Goal: Task Accomplishment & Management: Use online tool/utility

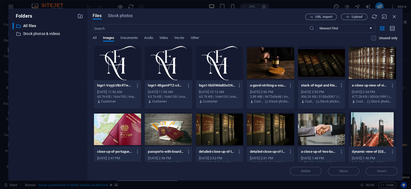
scroll to position [316, 0]
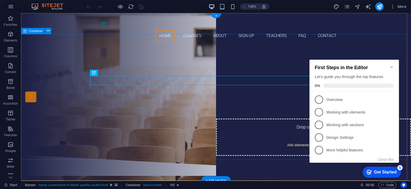
click at [68, 127] on div "Are you ready to learn new languages? Join our Language School Our Courses Sign…" at bounding box center [216, 100] width 390 height 109
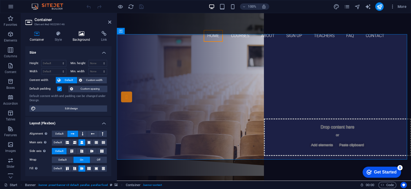
click at [80, 35] on icon at bounding box center [81, 33] width 26 height 5
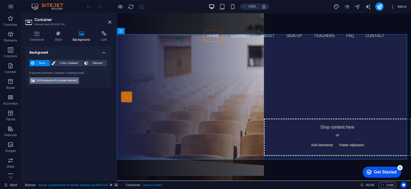
click at [61, 82] on span "Edit background on parent element" at bounding box center [57, 80] width 41 height 6
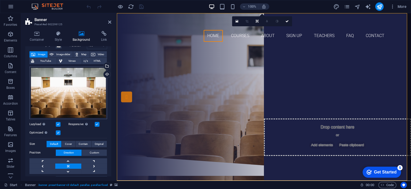
scroll to position [17, 0]
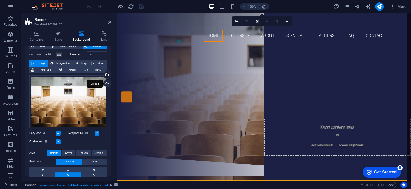
click at [104, 82] on div "Upload" at bounding box center [107, 84] width 8 height 8
click at [107, 82] on div "Upload" at bounding box center [107, 84] width 8 height 8
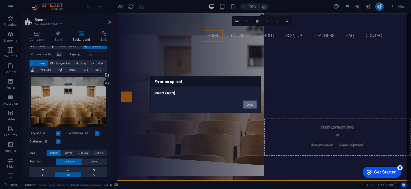
click at [247, 107] on button "Okay" at bounding box center [250, 105] width 13 height 8
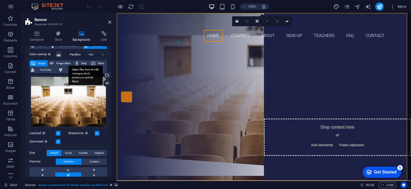
click at [106, 75] on div "Select files from the file manager, stock photos, or upload file(s)" at bounding box center [107, 76] width 8 height 8
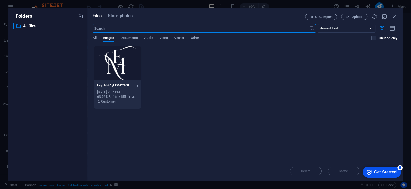
click at [228, 112] on div "Drop files here to upload them instantly logo1-lG1ykFV4YX08KNGte4P5vw.png logo1…" at bounding box center [245, 104] width 305 height 116
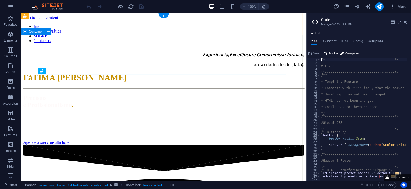
click at [176, 145] on div "Experiência, Excelência e Compromisso Jurídico, ao seu lado, desde (data). FáTI…" at bounding box center [163, 96] width 281 height 98
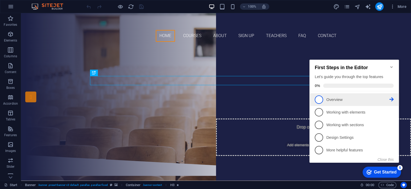
click at [320, 97] on span "1" at bounding box center [319, 100] width 8 height 8
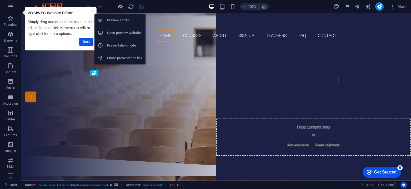
click at [121, 8] on icon "button" at bounding box center [120, 7] width 6 height 6
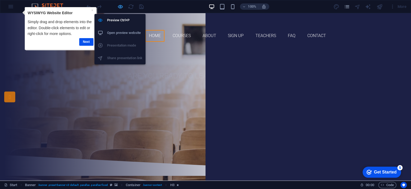
click at [121, 8] on icon "button" at bounding box center [120, 7] width 6 height 6
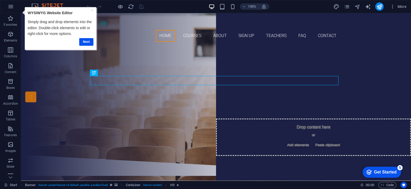
click at [394, 174] on div "Get Started" at bounding box center [385, 172] width 23 height 5
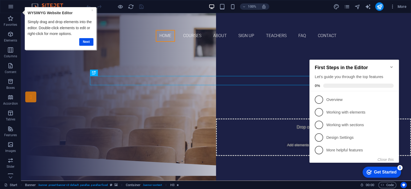
click at [392, 66] on icon "Minimize checklist" at bounding box center [391, 67] width 2 height 2
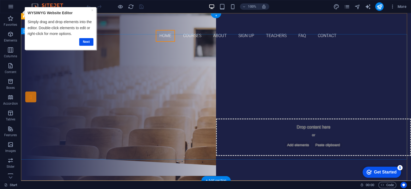
click at [55, 130] on div "Are you ready to learn new languages? Join our Language School Our Courses Sign…" at bounding box center [216, 100] width 390 height 109
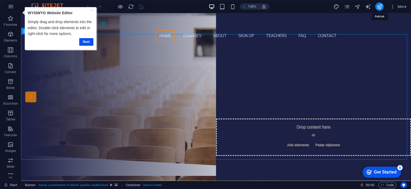
click at [380, 7] on icon "publish" at bounding box center [380, 7] width 6 height 6
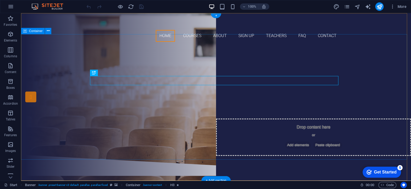
click at [39, 73] on div "Are you ready to learn new languages? Join our Language School Our Courses Sign…" at bounding box center [216, 100] width 390 height 109
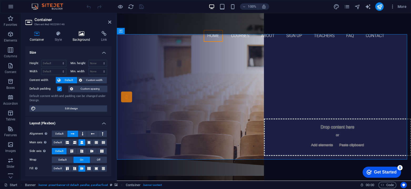
click at [80, 39] on h4 "Background" at bounding box center [82, 36] width 28 height 11
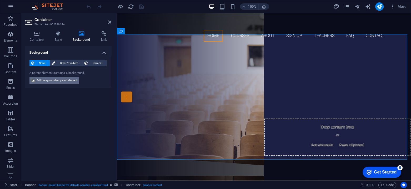
click at [65, 82] on span "Edit background on parent element" at bounding box center [57, 80] width 41 height 6
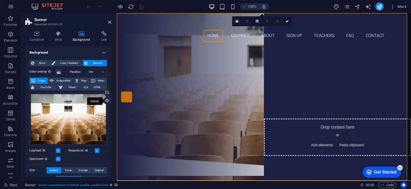
click at [107, 101] on div "Upload" at bounding box center [107, 101] width 8 height 8
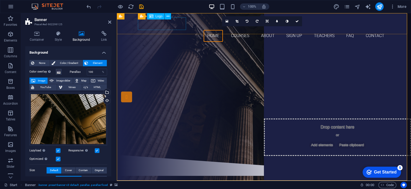
click at [156, 26] on div at bounding box center [264, 23] width 249 height 13
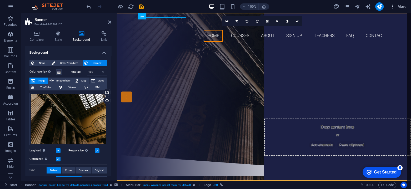
click at [403, 6] on span "More" at bounding box center [398, 6] width 17 height 5
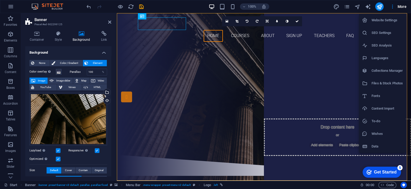
click at [387, 20] on h6 "Website Settings" at bounding box center [387, 20] width 31 height 6
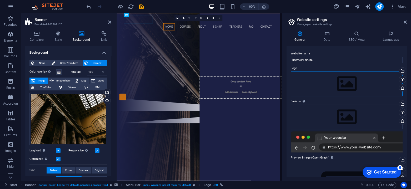
click at [339, 87] on div "Drag files here, click to choose files or select files from Files or our free s…" at bounding box center [347, 84] width 112 height 25
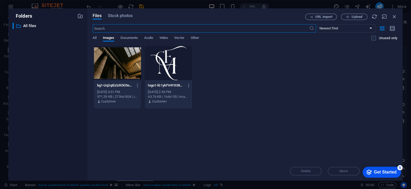
click at [164, 70] on div at bounding box center [168, 63] width 47 height 34
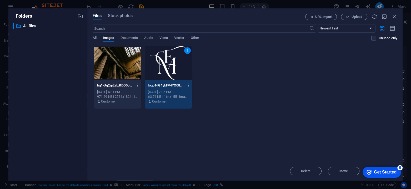
click at [164, 70] on div "1" at bounding box center [168, 63] width 47 height 34
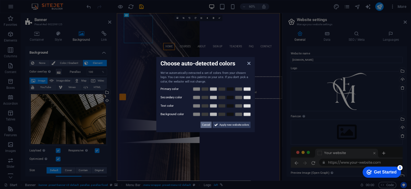
click at [205, 127] on span "Cancel" at bounding box center [206, 125] width 8 height 6
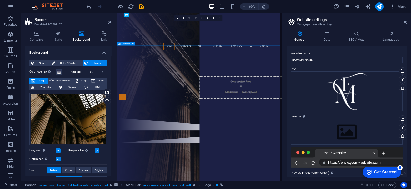
click at [256, 94] on div "Are you ready to learn new languages? Join our Language School Our Courses Sign…" at bounding box center [255, 133] width 276 height 109
click at [405, 23] on icon at bounding box center [405, 22] width 3 height 4
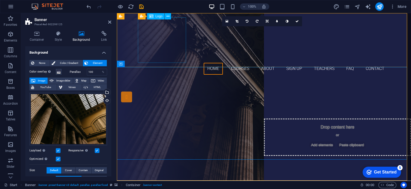
click at [166, 42] on div at bounding box center [264, 40] width 249 height 46
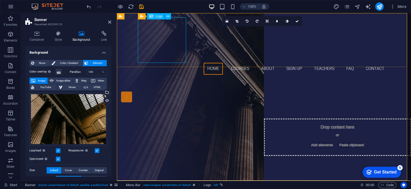
click at [168, 39] on div at bounding box center [264, 40] width 249 height 46
click at [158, 48] on div at bounding box center [264, 40] width 249 height 46
select select "px"
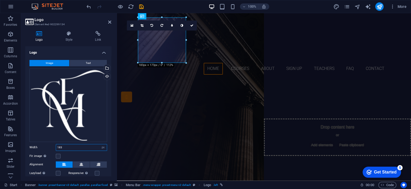
click at [67, 147] on input "183" at bounding box center [81, 148] width 51 height 6
type input "120"
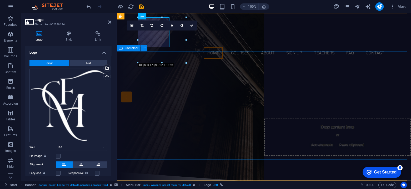
click at [196, 63] on div "Are you ready to learn new languages? Join our Language School Our Courses Sign…" at bounding box center [264, 117] width 294 height 109
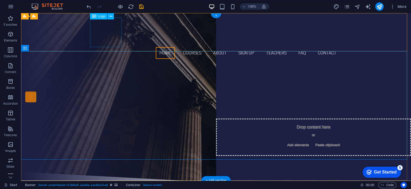
click at [106, 31] on div at bounding box center [216, 32] width 249 height 30
click at [107, 35] on div at bounding box center [216, 32] width 249 height 30
select select "px"
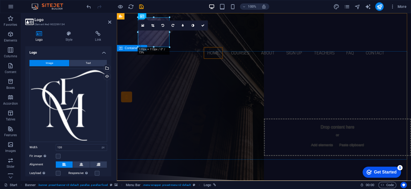
click at [164, 67] on div "Are you ready to learn new languages? Join our Language School Our Courses Sign…" at bounding box center [264, 117] width 294 height 109
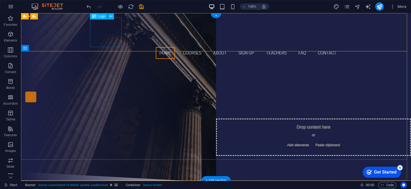
click at [106, 36] on div at bounding box center [216, 32] width 249 height 30
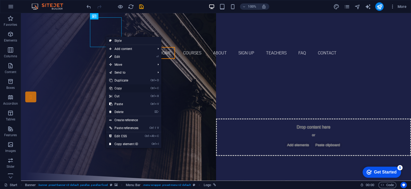
click at [121, 89] on link "Ctrl C Copy" at bounding box center [124, 89] width 36 height 8
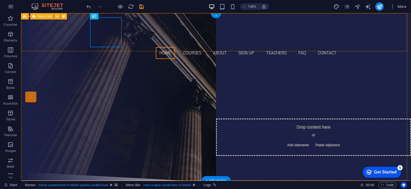
click at [131, 49] on div "Home Courses About Sign up Teachers FAQ Contact" at bounding box center [216, 38] width 390 height 50
click at [71, 39] on div "Home Courses About Sign up Teachers FAQ Contact" at bounding box center [216, 38] width 390 height 50
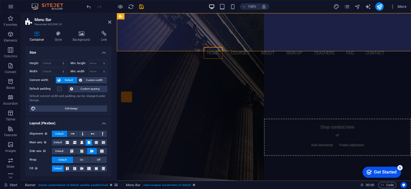
select select "rem"
click at [60, 37] on h4 "Style" at bounding box center [60, 36] width 18 height 11
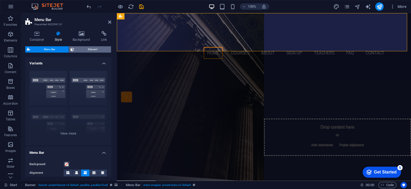
click at [88, 48] on span "Element" at bounding box center [93, 49] width 34 height 6
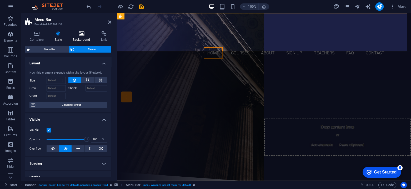
click at [81, 34] on icon at bounding box center [81, 33] width 26 height 5
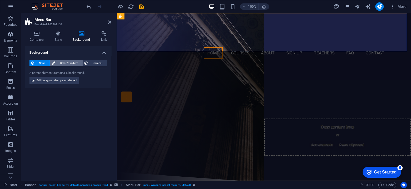
click at [77, 64] on span "Color / Gradient" at bounding box center [69, 63] width 24 height 6
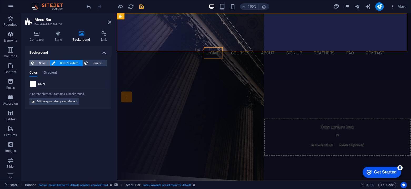
click at [37, 62] on span "None" at bounding box center [42, 63] width 12 height 6
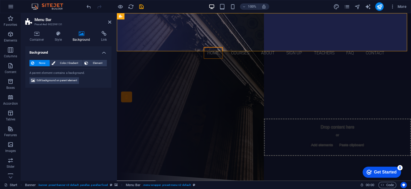
click at [38, 31] on div "Container Style Background Link Size Height Default px rem % vh vw Min. height …" at bounding box center [68, 104] width 95 height 154
click at [39, 34] on icon at bounding box center [36, 33] width 23 height 5
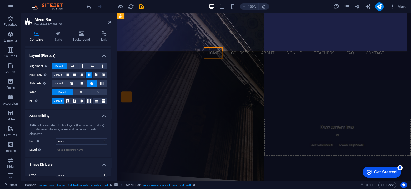
scroll to position [69, 0]
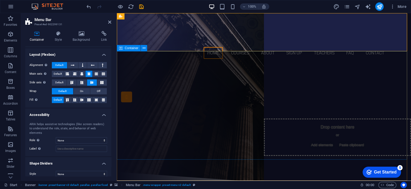
click at [140, 80] on div "Are you ready to learn new languages? Join our Language School Our Courses Sign…" at bounding box center [264, 117] width 294 height 109
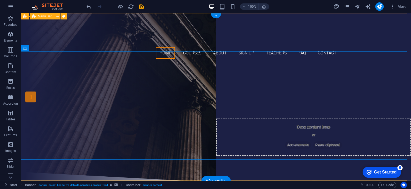
click at [75, 50] on div "Home Courses About Sign up Teachers FAQ Contact" at bounding box center [216, 38] width 390 height 50
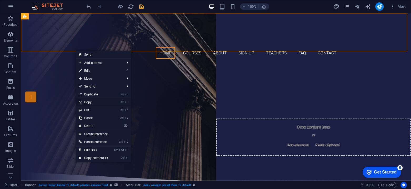
click at [97, 100] on link "Ctrl C Copy" at bounding box center [93, 102] width 35 height 8
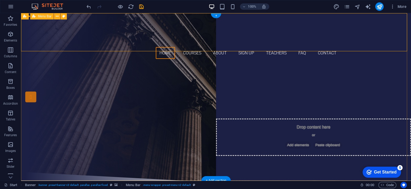
click at [58, 51] on div "Home Courses About Sign up Teachers FAQ Contact" at bounding box center [216, 38] width 390 height 50
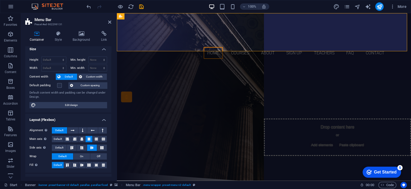
scroll to position [0, 0]
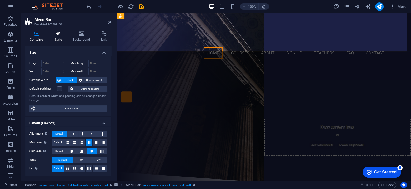
click at [58, 33] on icon at bounding box center [59, 33] width 16 height 5
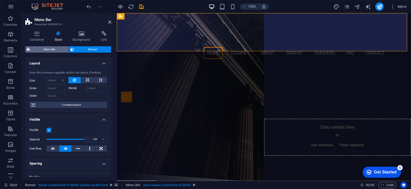
click at [53, 47] on span "Menu Bar" at bounding box center [49, 49] width 35 height 6
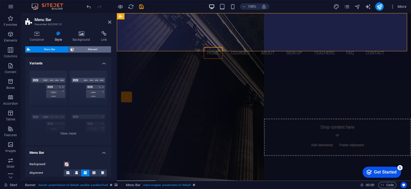
click at [88, 49] on span "Element" at bounding box center [93, 49] width 34 height 6
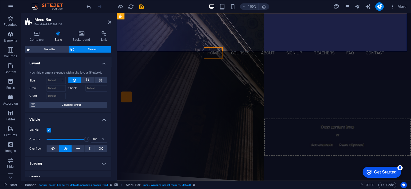
click at [96, 48] on span "Element" at bounding box center [93, 49] width 34 height 6
click at [81, 107] on span "Container layout" at bounding box center [71, 105] width 69 height 6
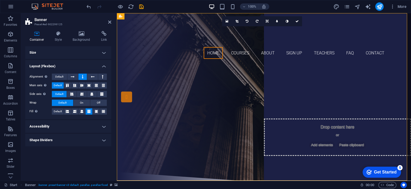
click at [83, 52] on h4 "Size" at bounding box center [68, 52] width 86 height 13
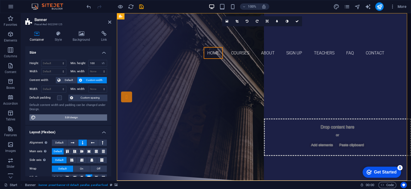
click at [76, 119] on span "Edit design" at bounding box center [71, 118] width 68 height 6
select select "rem"
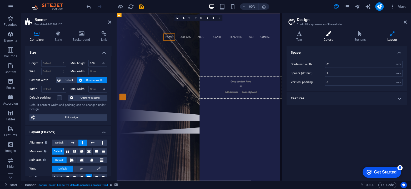
click at [326, 36] on icon at bounding box center [328, 33] width 29 height 5
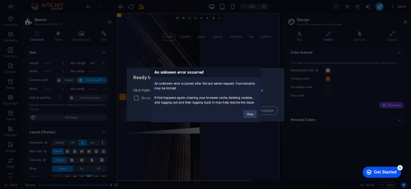
click at [253, 114] on button "Okay" at bounding box center [250, 114] width 13 height 8
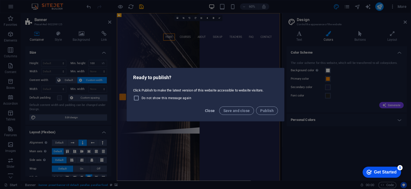
click at [211, 111] on span "Close" at bounding box center [210, 111] width 10 height 4
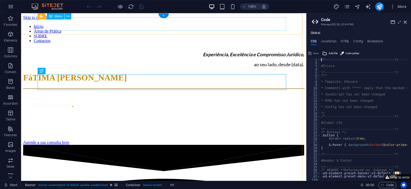
click at [96, 27] on nav "Início Áreas de Prática SOBRE Contactos" at bounding box center [163, 33] width 281 height 19
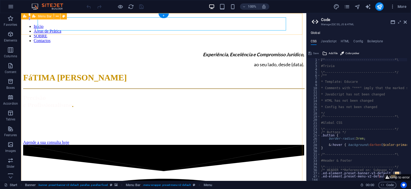
click at [62, 34] on div "Início Áreas de Prática SOBRE Contactos" at bounding box center [163, 31] width 281 height 23
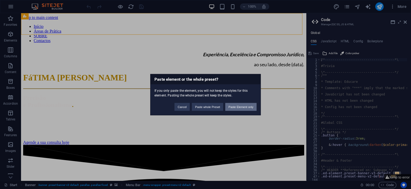
click at [235, 109] on button "Paste Element only" at bounding box center [240, 107] width 31 height 8
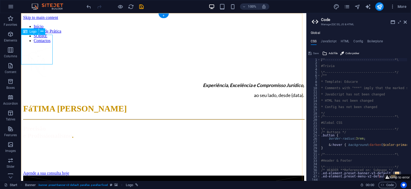
click at [38, 47] on div at bounding box center [163, 62] width 281 height 31
select select "px"
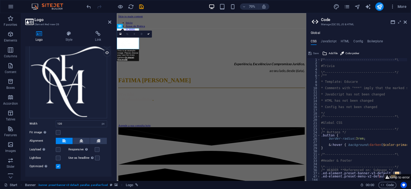
scroll to position [32, 0]
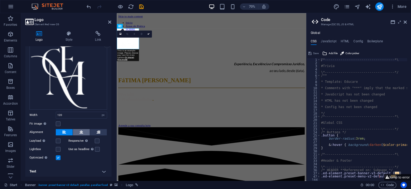
click at [81, 130] on icon at bounding box center [82, 132] width 4 height 6
click at [98, 132] on icon at bounding box center [99, 132] width 4 height 6
click at [66, 130] on icon at bounding box center [64, 132] width 4 height 6
click at [96, 140] on label at bounding box center [97, 141] width 5 height 5
click at [0, 0] on input "Responsive Automatically load retina image and smartphone optimized sizes." at bounding box center [0, 0] width 0 height 0
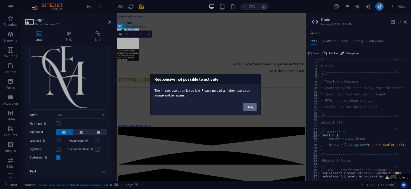
click at [250, 104] on button "Okay" at bounding box center [250, 107] width 13 height 8
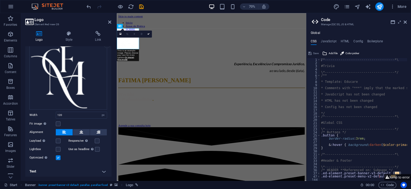
click at [196, 20] on figure at bounding box center [252, 20] width 266 height 0
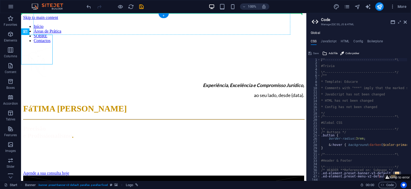
drag, startPoint x: 32, startPoint y: 49, endPoint x: 65, endPoint y: 25, distance: 41.0
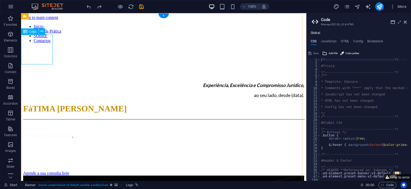
click at [43, 59] on div at bounding box center [163, 62] width 281 height 31
click at [67, 32] on div "Início Áreas de Prática SOBRE Contactos" at bounding box center [163, 31] width 281 height 23
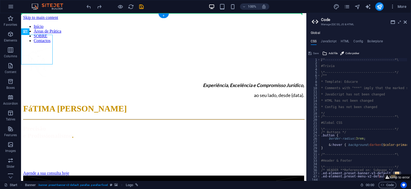
drag, startPoint x: 32, startPoint y: 52, endPoint x: 72, endPoint y: 39, distance: 42.7
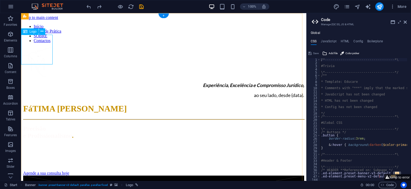
click at [51, 55] on div at bounding box center [163, 62] width 281 height 31
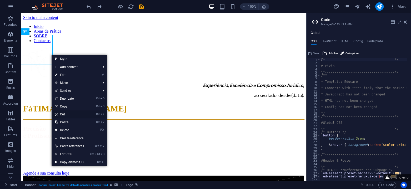
click at [67, 112] on link "Ctrl X Cut" at bounding box center [70, 115] width 36 height 8
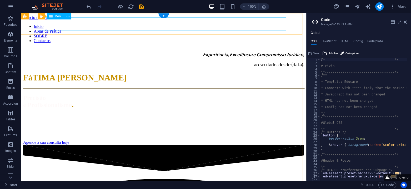
drag, startPoint x: 92, startPoint y: 24, endPoint x: 88, endPoint y: 31, distance: 7.8
click at [92, 24] on nav "Início Áreas de Prática SOBRE Contactos" at bounding box center [163, 33] width 281 height 19
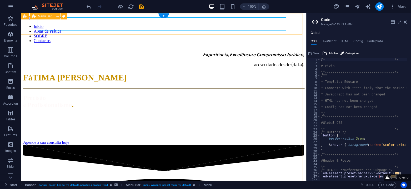
click at [31, 33] on div "Início Áreas de Prática SOBRE Contactos" at bounding box center [163, 31] width 281 height 23
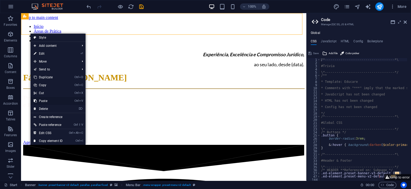
click at [50, 101] on link "Ctrl V Paste" at bounding box center [48, 101] width 35 height 8
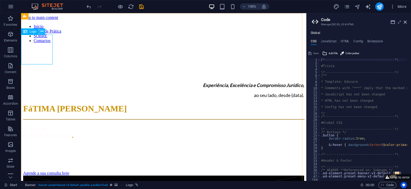
click at [43, 31] on button at bounding box center [42, 31] width 6 height 6
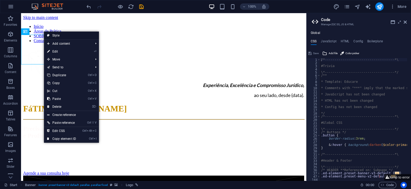
click at [63, 36] on link "Style" at bounding box center [71, 36] width 55 height 8
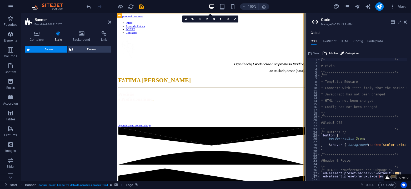
select select "rem"
select select "px"
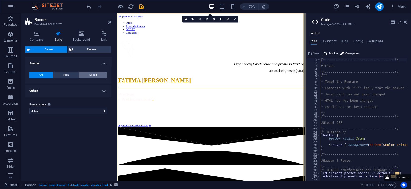
click at [96, 76] on span "Boxed" at bounding box center [93, 75] width 7 height 6
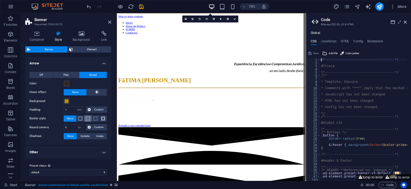
click at [89, 117] on span at bounding box center [88, 119] width 4 height 4
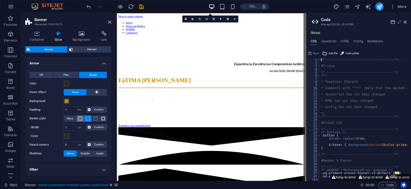
click at [80, 116] on span at bounding box center [80, 119] width 1 height 6
click at [74, 118] on button "None" at bounding box center [70, 119] width 13 height 6
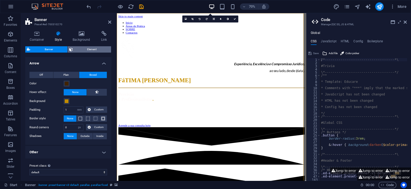
click at [90, 50] on span "Element" at bounding box center [92, 49] width 35 height 6
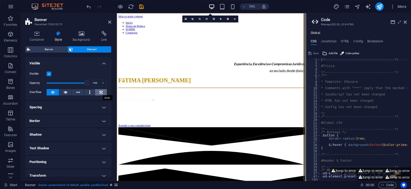
click at [100, 91] on icon at bounding box center [101, 92] width 3 height 6
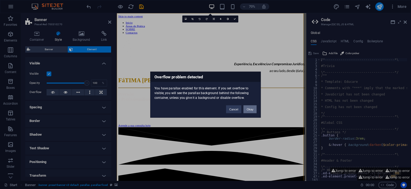
click at [251, 111] on button "Okay" at bounding box center [250, 109] width 13 height 8
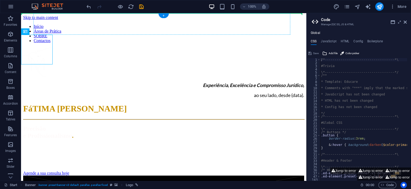
drag, startPoint x: 30, startPoint y: 49, endPoint x: 121, endPoint y: 28, distance: 93.8
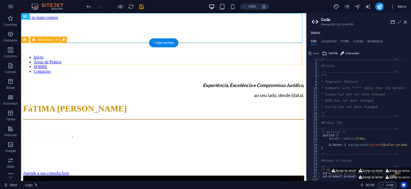
click at [28, 54] on div "Início Áreas de Prática SOBRE Contactos" at bounding box center [163, 62] width 281 height 23
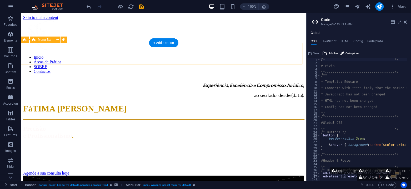
click at [27, 54] on div "Início Áreas de Prática SOBRE Contactos" at bounding box center [163, 62] width 281 height 23
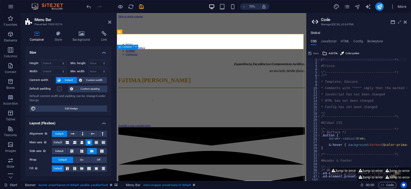
click at [143, 84] on div "Experiência, Excelência e Compromisso Jurídico, ao seu lado, desde (data). FáTI…" at bounding box center [252, 127] width 266 height 98
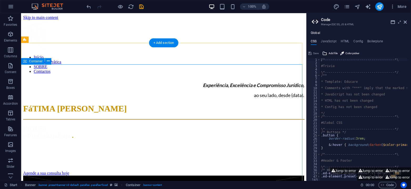
click at [82, 86] on div "Experiência, Excelência e Compromisso Jurídico, ao seu lado, desde (data). FáTI…" at bounding box center [163, 127] width 281 height 98
click at [134, 78] on div "Experiência, Excelência e Compromisso Jurídico, ao seu lado, desde (data). FáTI…" at bounding box center [163, 127] width 281 height 98
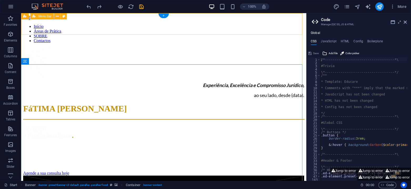
click at [76, 34] on div "Início Áreas de Prática SOBRE Contactos" at bounding box center [163, 31] width 281 height 23
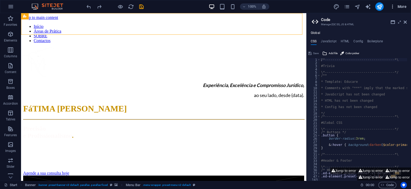
click at [402, 7] on span "More" at bounding box center [398, 6] width 17 height 5
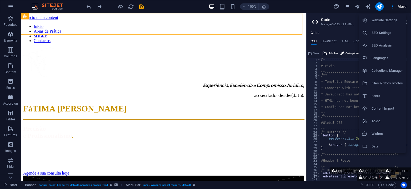
click at [381, 17] on h6 "Website Settings" at bounding box center [387, 20] width 31 height 6
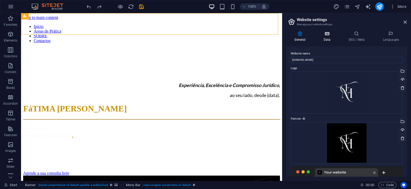
click at [326, 36] on icon at bounding box center [327, 33] width 23 height 5
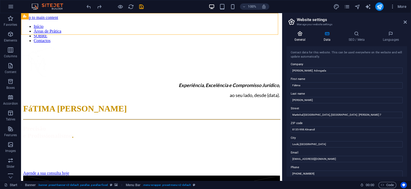
click at [302, 37] on h4 "General" at bounding box center [301, 36] width 29 height 11
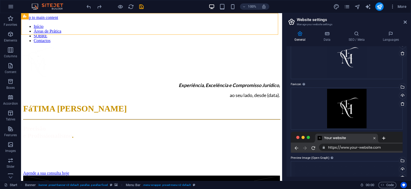
scroll to position [23, 0]
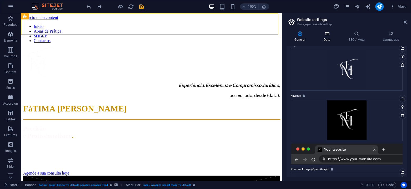
click at [326, 33] on icon at bounding box center [327, 33] width 23 height 5
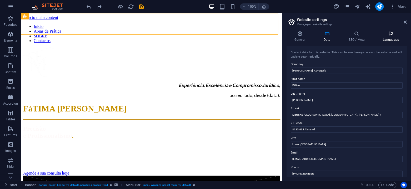
click at [396, 37] on h4 "Languages" at bounding box center [391, 36] width 32 height 11
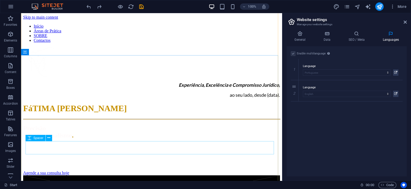
scroll to position [0, 0]
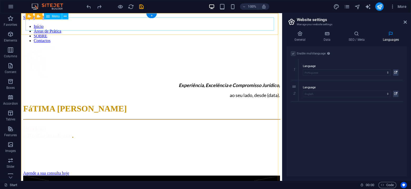
click at [71, 30] on nav "Início Áreas de Prática SOBRE Contactos" at bounding box center [151, 33] width 257 height 19
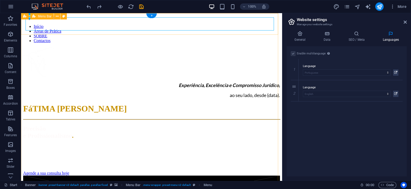
click at [67, 32] on div "Início Áreas de Prática SOBRE Contactos" at bounding box center [151, 31] width 257 height 23
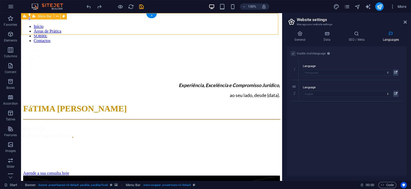
click at [67, 32] on div "Início Áreas de Prática SOBRE Contactos" at bounding box center [151, 31] width 257 height 23
select select "rem"
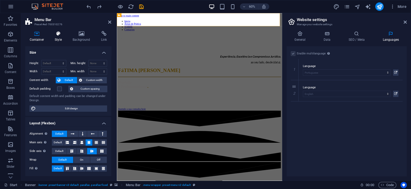
click at [58, 35] on icon at bounding box center [59, 33] width 16 height 5
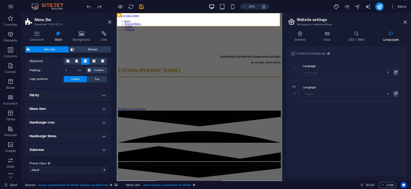
scroll to position [112, 0]
click at [356, 34] on icon at bounding box center [357, 33] width 32 height 5
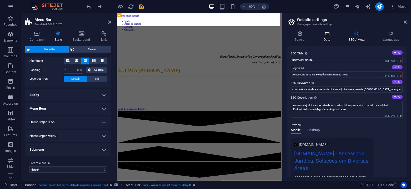
click at [325, 34] on icon at bounding box center [327, 33] width 23 height 5
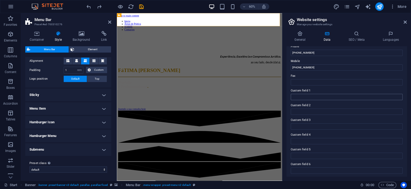
scroll to position [122, 0]
click at [299, 32] on icon at bounding box center [300, 33] width 27 height 5
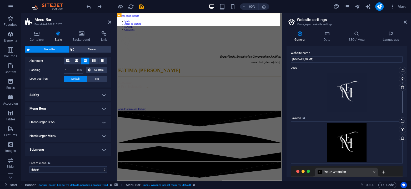
scroll to position [0, 0]
click at [401, 7] on span "More" at bounding box center [398, 6] width 17 height 5
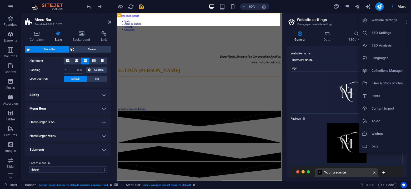
click at [384, 97] on h6 "Fonts" at bounding box center [387, 96] width 31 height 6
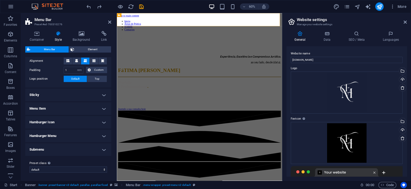
select select "popularity"
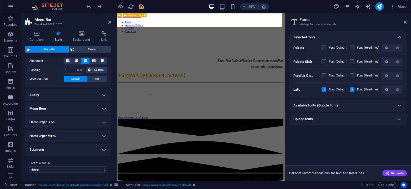
click at [172, 32] on div "Início Áreas de Prática SOBRE Contactos" at bounding box center [246, 31] width 254 height 23
click at [173, 32] on div "Início Áreas de Prática SOBRE Contactos" at bounding box center [246, 31] width 254 height 23
click at [70, 97] on h4 "Sticky" at bounding box center [68, 95] width 86 height 13
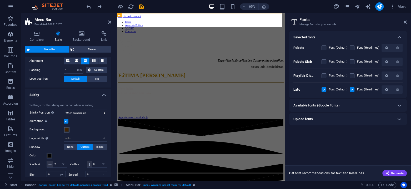
click at [67, 131] on span at bounding box center [67, 130] width 4 height 4
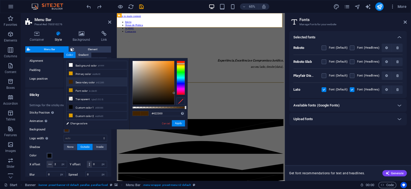
drag, startPoint x: 108, startPoint y: 81, endPoint x: 97, endPoint y: 81, distance: 10.3
click at [97, 81] on li "Secondary color #422300" at bounding box center [97, 82] width 61 height 8
drag, startPoint x: 172, startPoint y: 115, endPoint x: 148, endPoint y: 112, distance: 23.8
click at [148, 112] on div "#422300 Supported formats #0852ed rgb(8, 82, 237) rgba(8, 82, 237, 90%) hsv(221…" at bounding box center [159, 132] width 58 height 148
click at [229, 20] on figure at bounding box center [246, 20] width 254 height 0
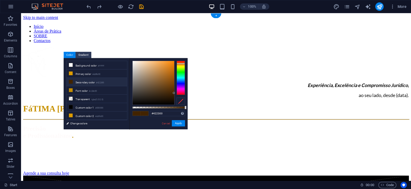
click at [53, 20] on figure at bounding box center [216, 20] width 386 height 0
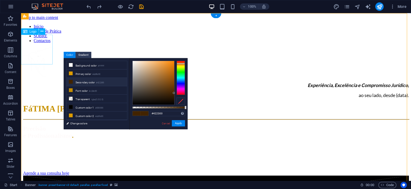
click at [40, 47] on div at bounding box center [216, 62] width 386 height 31
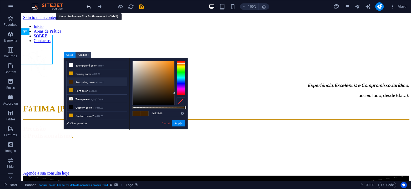
click at [88, 7] on icon "undo" at bounding box center [89, 7] width 6 height 6
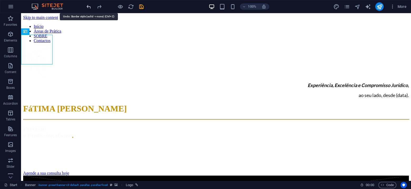
click at [88, 7] on icon "undo" at bounding box center [89, 7] width 6 height 6
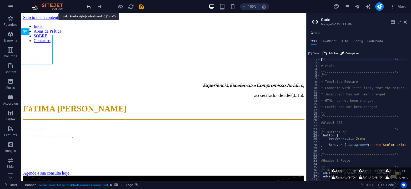
click at [88, 7] on icon "undo" at bounding box center [89, 7] width 6 height 6
click at [87, 7] on icon "undo" at bounding box center [89, 7] width 6 height 6
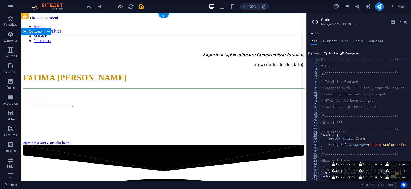
click at [57, 50] on div "Experiência, Excelência e Compromisso Jurídico, ao seu lado, desde (data). FáTI…" at bounding box center [163, 96] width 281 height 98
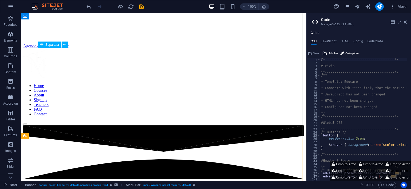
scroll to position [110, 0]
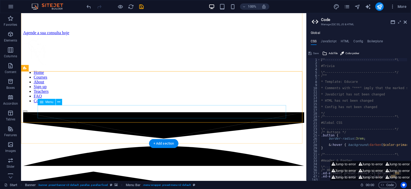
click at [51, 103] on nav "Home Courses About Sign up Teachers FAQ Contact" at bounding box center [163, 86] width 281 height 33
click at [27, 84] on div "Home Courses About Sign up Teachers FAQ Contact" at bounding box center [163, 73] width 281 height 77
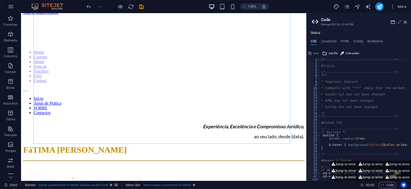
scroll to position [0, 0]
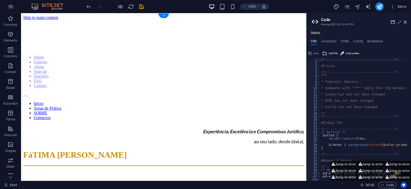
drag, startPoint x: 29, startPoint y: 84, endPoint x: 32, endPoint y: 21, distance: 63.3
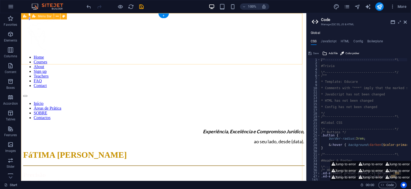
click at [25, 58] on div "Home Courses About Sign up Teachers FAQ Contact" at bounding box center [163, 58] width 281 height 77
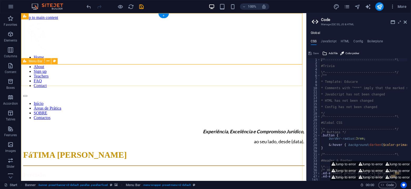
click at [30, 97] on div "Início Áreas de Prática SOBRE Contactos" at bounding box center [163, 108] width 281 height 23
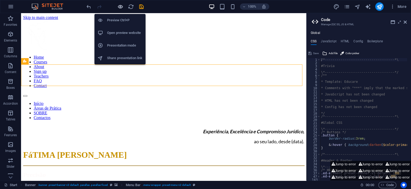
click at [119, 7] on icon "button" at bounding box center [120, 7] width 6 height 6
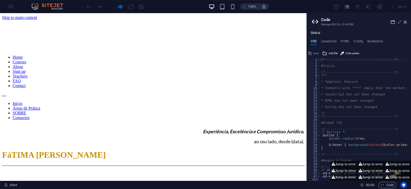
click at [42, 55] on ul "Home Courses About Sign up Teachers FAQ Contact" at bounding box center [153, 71] width 302 height 33
click at [67, 32] on div "Home Courses About Sign up Teachers FAQ Contact" at bounding box center [153, 58] width 302 height 77
click at [76, 30] on div "Home Courses About Sign up Teachers FAQ Contact" at bounding box center [153, 58] width 302 height 77
click at [132, 39] on div "Home Courses About Sign up Teachers FAQ Contact" at bounding box center [153, 58] width 302 height 77
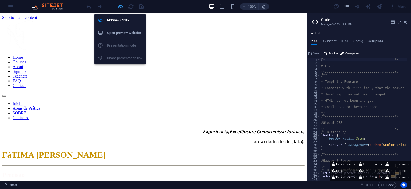
drag, startPoint x: 118, startPoint y: 9, endPoint x: 86, endPoint y: 3, distance: 32.9
click at [118, 9] on icon "button" at bounding box center [120, 7] width 6 height 6
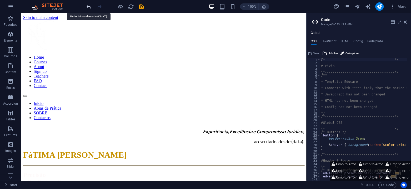
click at [88, 7] on icon "undo" at bounding box center [89, 7] width 6 height 6
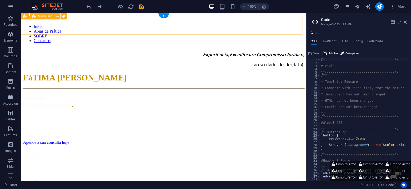
click at [104, 31] on div "Início Áreas de Prática SOBRE Contactos" at bounding box center [163, 31] width 281 height 23
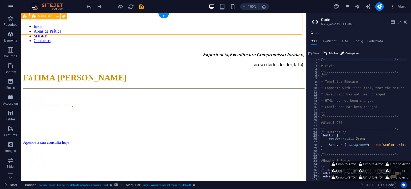
click at [65, 33] on div "Início Áreas de Prática SOBRE Contactos" at bounding box center [163, 31] width 281 height 23
select select "rem"
select select "sticky_reverse"
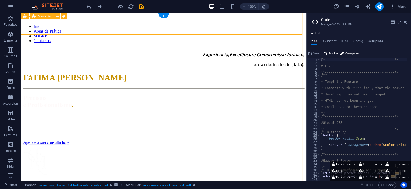
select select "px"
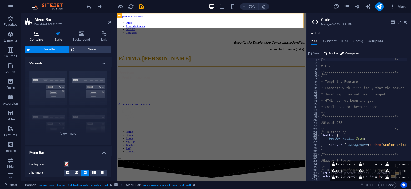
click at [39, 36] on icon at bounding box center [36, 33] width 23 height 5
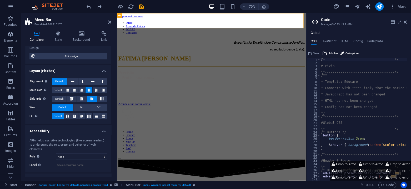
scroll to position [69, 0]
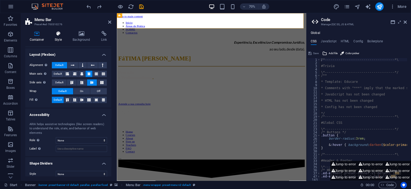
click at [58, 32] on icon at bounding box center [59, 33] width 16 height 5
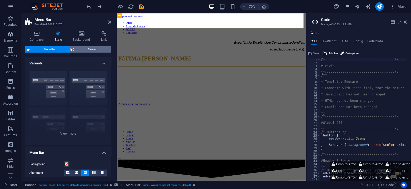
click at [86, 51] on span "Element" at bounding box center [93, 49] width 34 height 6
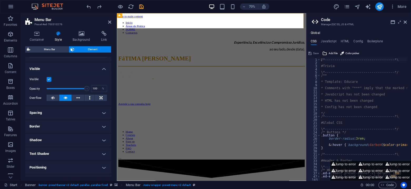
scroll to position [50, 0]
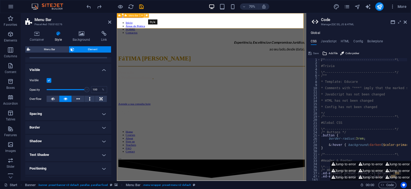
click at [147, 15] on icon at bounding box center [147, 15] width 2 height 4
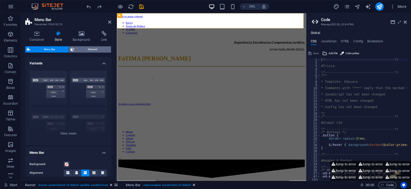
click at [87, 49] on span "Element" at bounding box center [93, 49] width 34 height 6
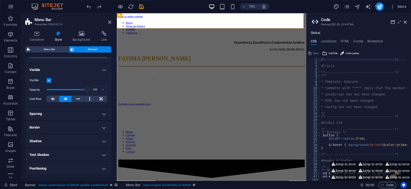
click at [65, 116] on h4 "Spacing" at bounding box center [68, 114] width 86 height 13
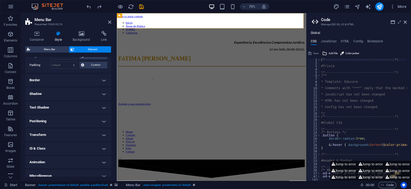
scroll to position [123, 0]
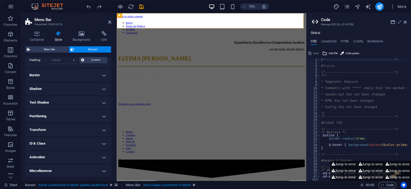
click at [59, 100] on h4 "Text Shadow" at bounding box center [68, 102] width 86 height 13
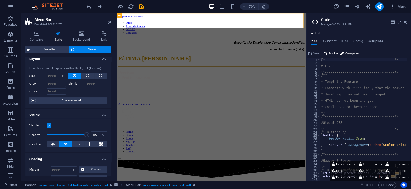
scroll to position [0, 0]
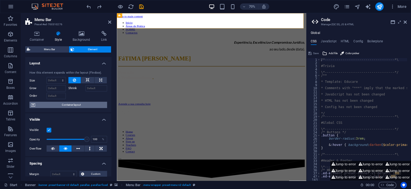
click at [73, 107] on span "Container layout" at bounding box center [71, 105] width 69 height 6
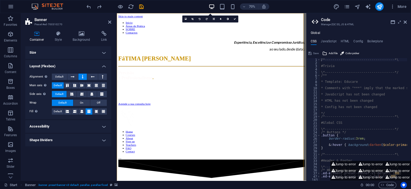
click at [63, 51] on h4 "Size" at bounding box center [68, 52] width 86 height 13
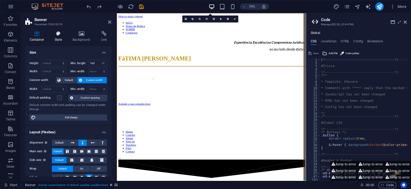
click at [62, 34] on icon at bounding box center [59, 33] width 16 height 5
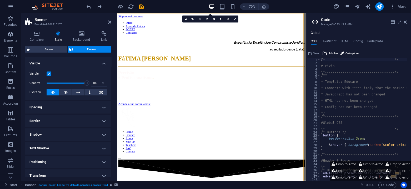
click at [51, 43] on div "Container Style Background Link Size Height Default px rem % vh vw Min. height …" at bounding box center [68, 104] width 86 height 146
click at [52, 51] on span "Banner" at bounding box center [49, 49] width 34 height 6
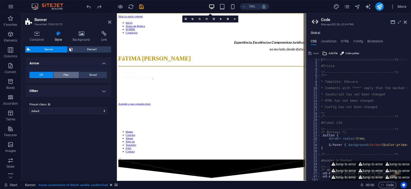
click at [70, 73] on button "Plain" at bounding box center [66, 75] width 26 height 6
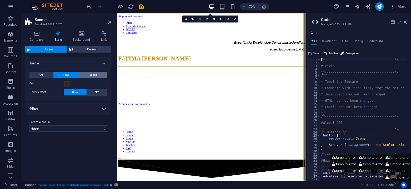
click at [88, 74] on button "Boxed" at bounding box center [93, 75] width 28 height 6
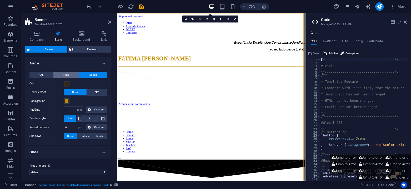
click at [63, 72] on span "Plain" at bounding box center [66, 75] width 6 height 6
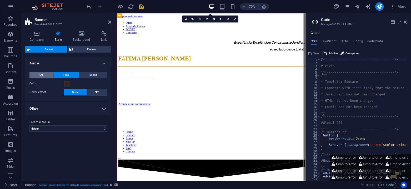
click at [49, 74] on button "Off" at bounding box center [41, 75] width 24 height 6
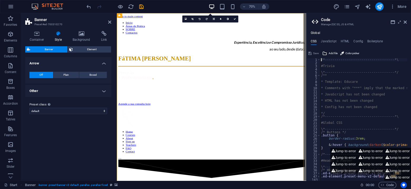
drag, startPoint x: 67, startPoint y: 75, endPoint x: 82, endPoint y: 85, distance: 17.9
click at [67, 74] on span "Plain" at bounding box center [66, 75] width 6 height 6
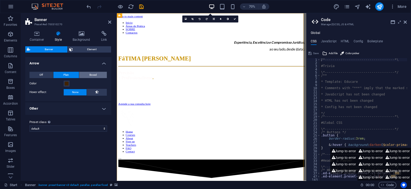
click at [93, 75] on span "Boxed" at bounding box center [93, 75] width 7 height 6
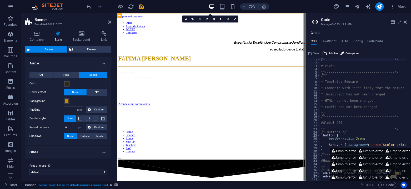
click at [66, 84] on span at bounding box center [67, 84] width 4 height 4
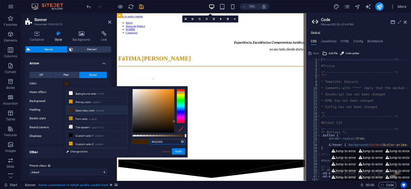
drag, startPoint x: 166, startPoint y: 142, endPoint x: 147, endPoint y: 141, distance: 19.0
click at [147, 141] on div "#422300 Supported formats #0852ed rgb(8, 82, 237) rgba(8, 82, 237, 90%) hsv(221…" at bounding box center [159, 160] width 58 height 148
